Goal: Information Seeking & Learning: Find specific fact

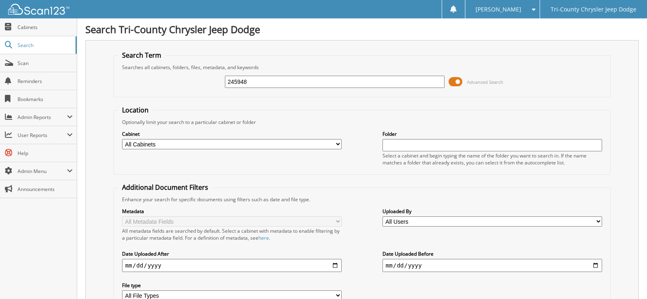
type input "245948"
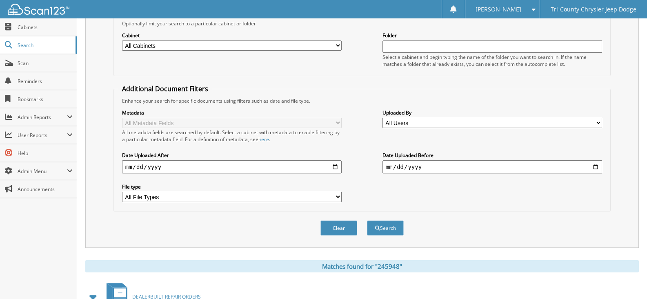
scroll to position [203, 0]
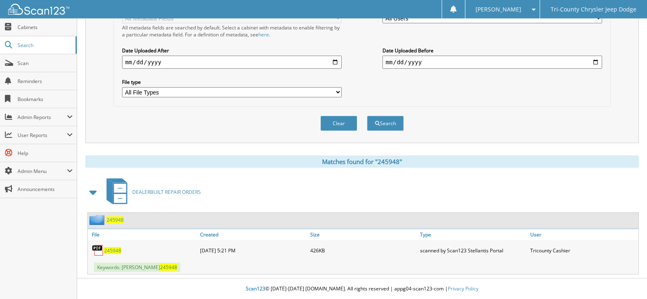
click at [115, 250] on span "245948" at bounding box center [112, 250] width 17 height 7
